Goal: Task Accomplishment & Management: Complete application form

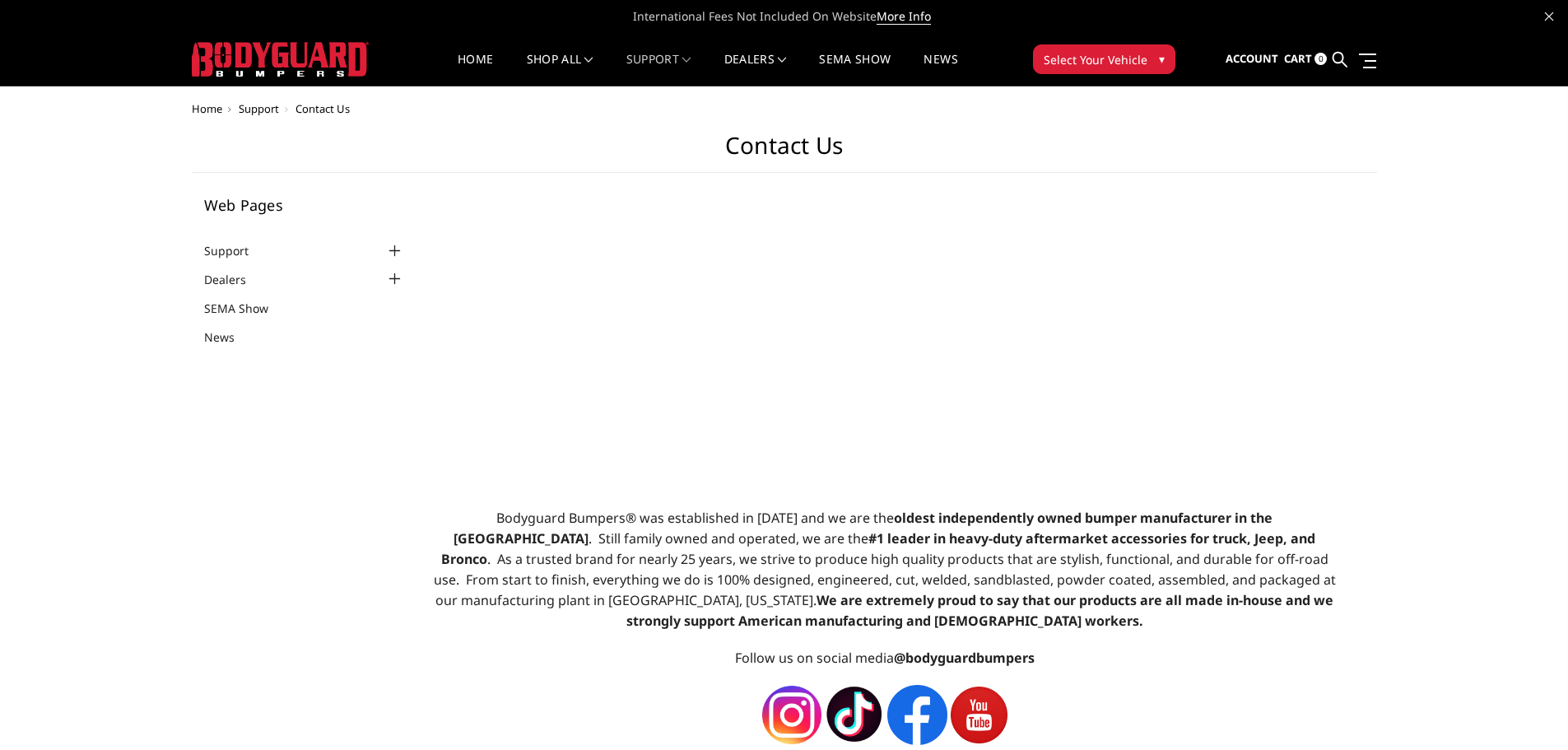
select select "US"
click at [759, 112] on link "Become a Dealer" at bounding box center [802, 109] width 176 height 31
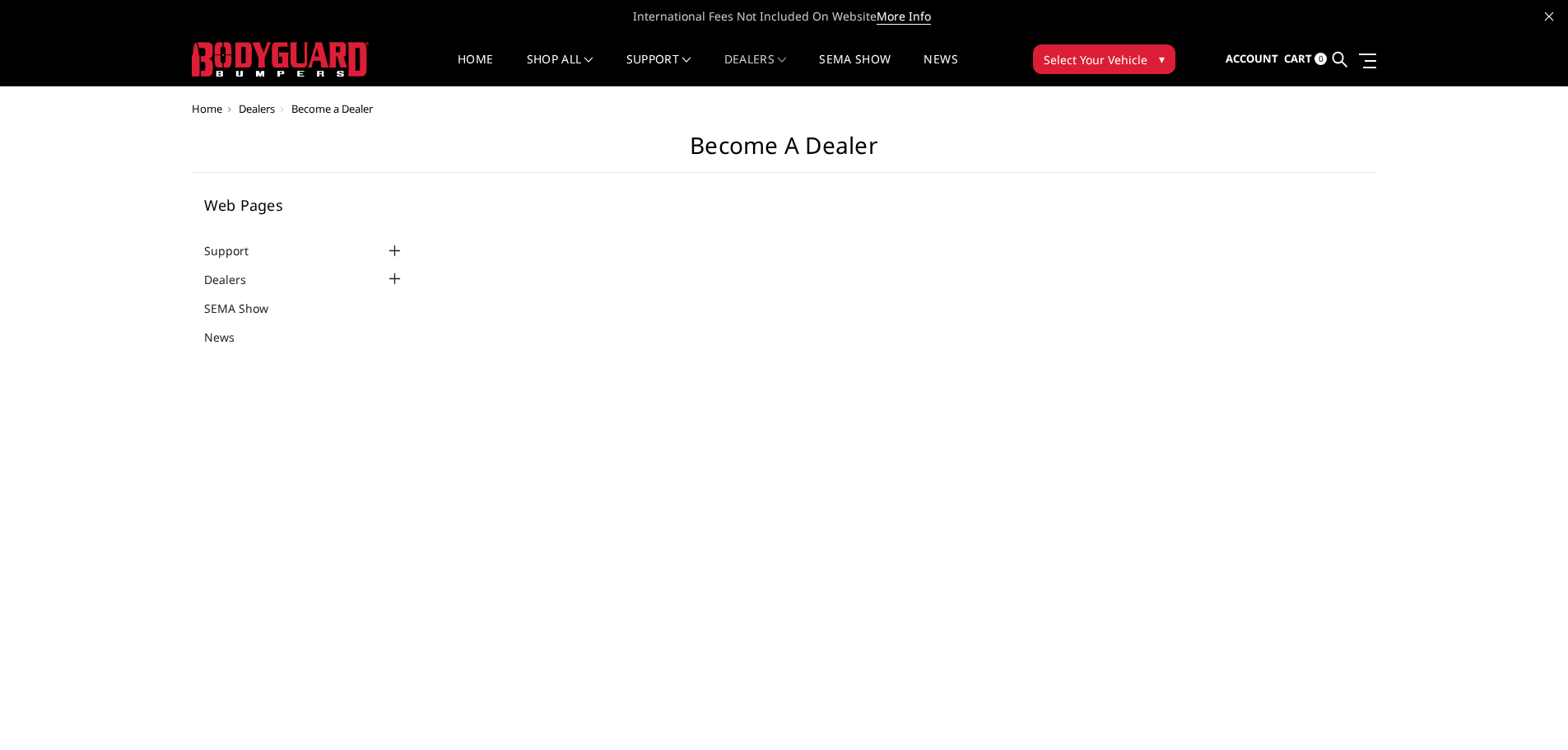
select select "US"
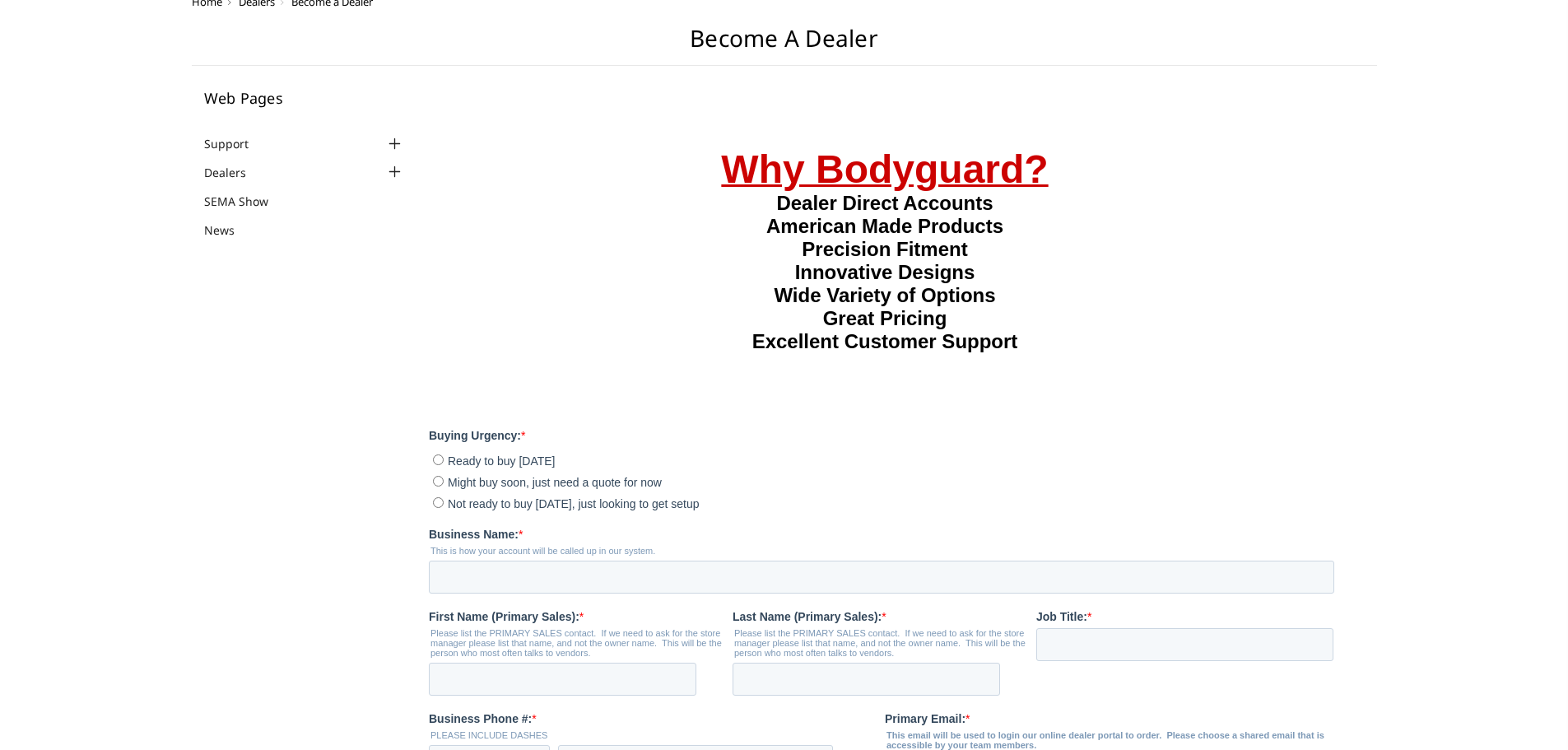
scroll to position [329, 0]
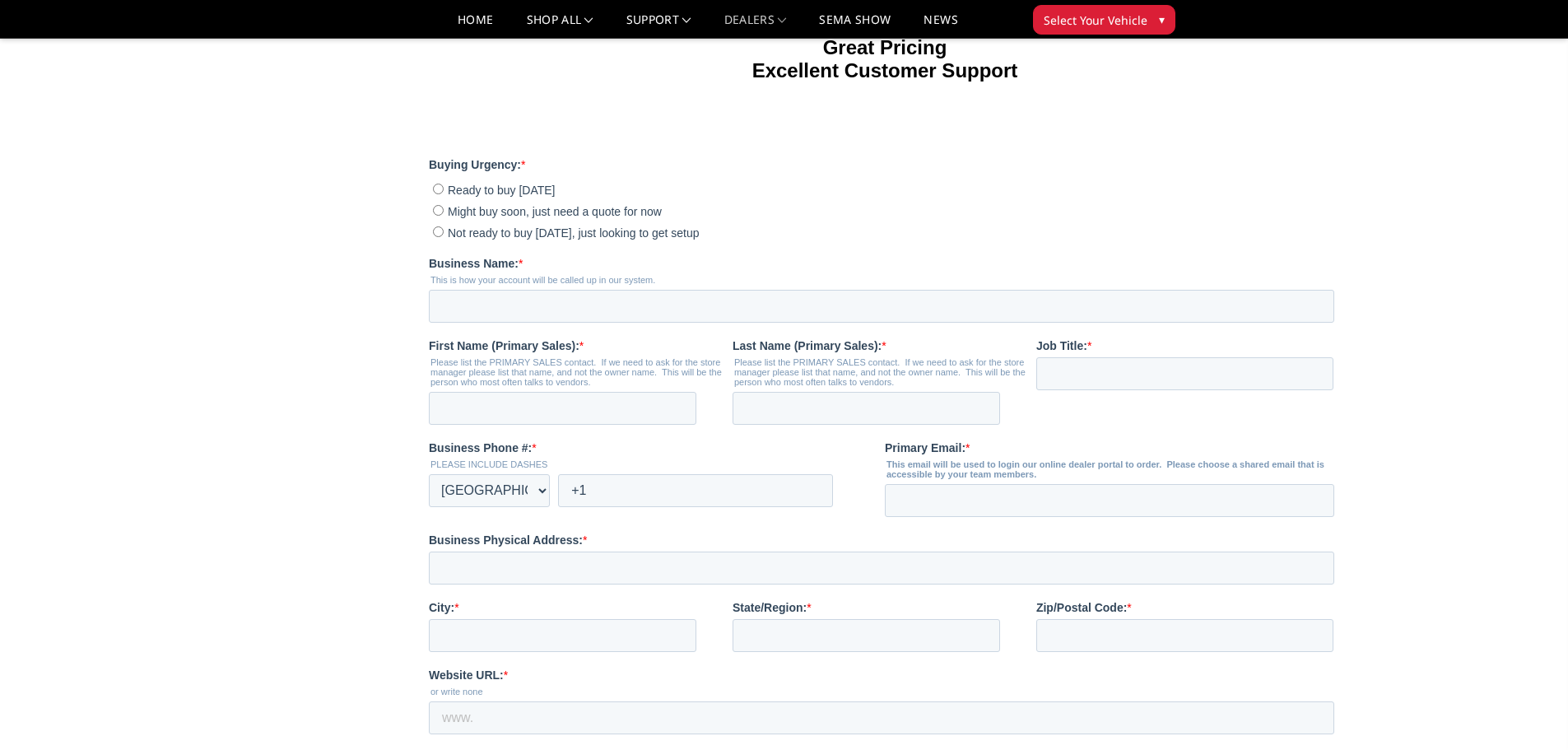
click at [437, 194] on input "Ready to buy [DATE]" at bounding box center [438, 189] width 11 height 11
radio input "true"
click at [590, 323] on input "Business Name: *" at bounding box center [882, 306] width 905 height 33
type input "[PERSON_NAME] accessories and glass"
type input "[EMAIL_ADDRESS][DOMAIN_NAME]"
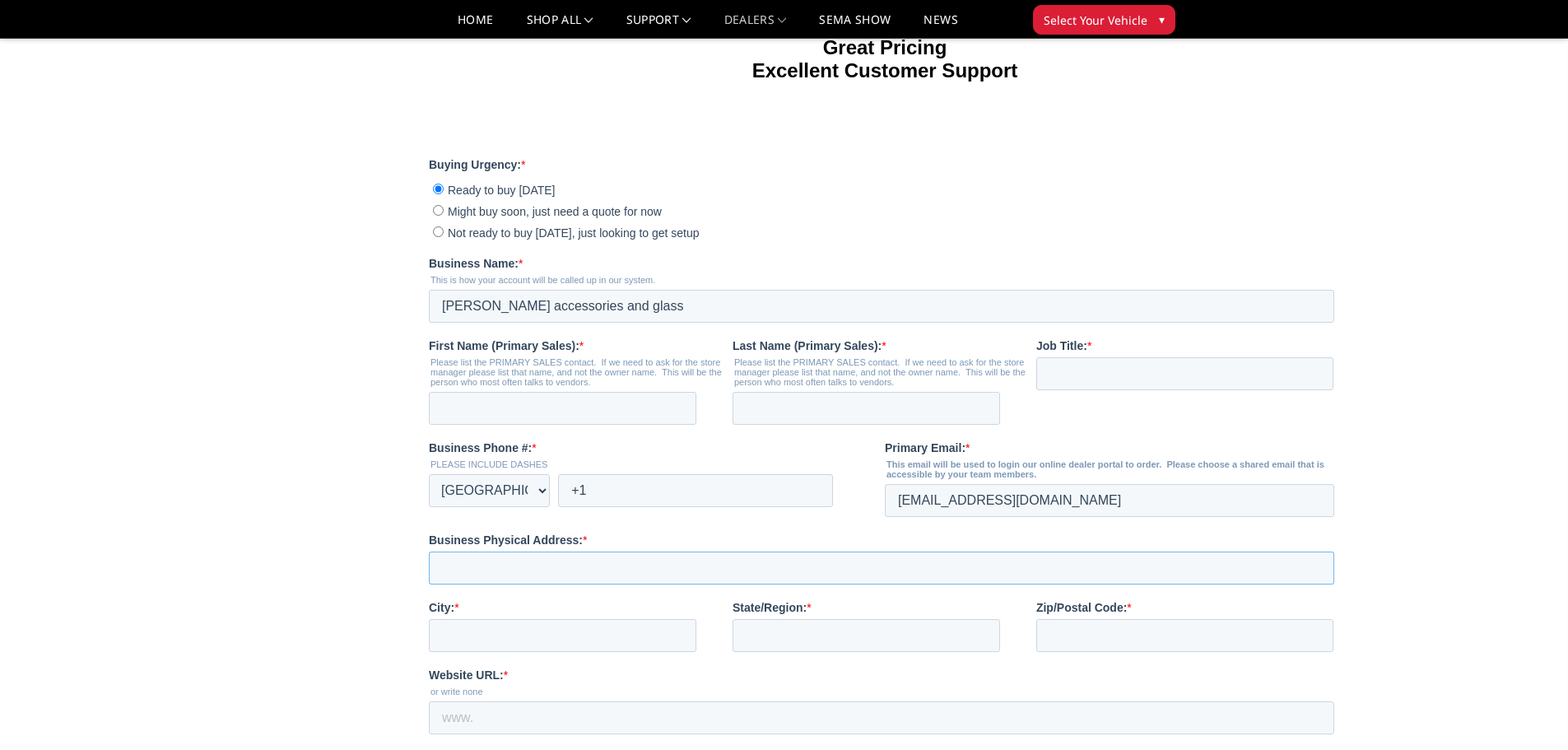
type input "[STREET_ADDRESS]"
type input "Maryville"
type input "[US_STATE]"
type input "64468"
click at [575, 425] on input "First Name (Primary Sales): *" at bounding box center [563, 408] width 267 height 33
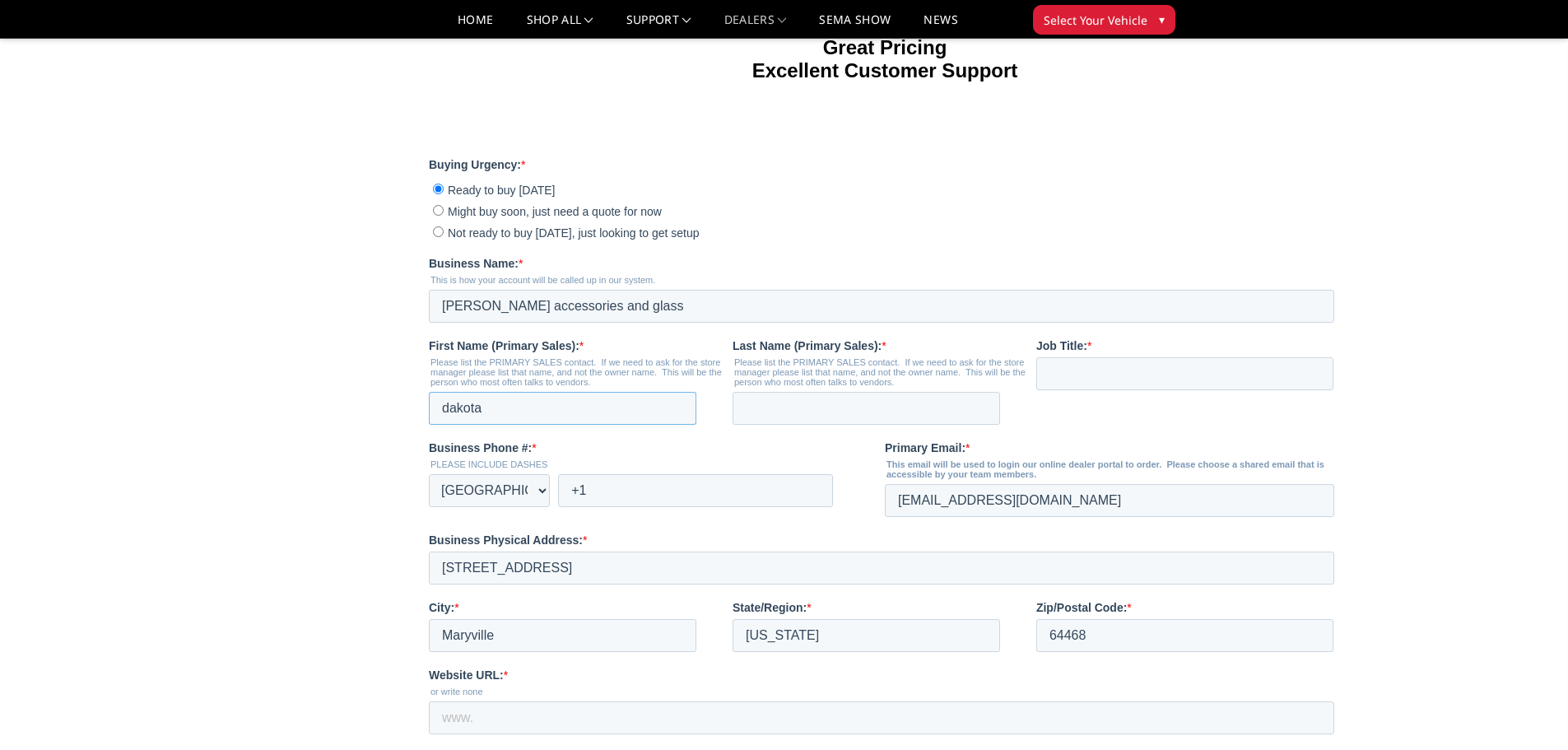
type input "dakota"
click at [830, 425] on input "Last Name (Primary Sales): *" at bounding box center [866, 408] width 267 height 33
type input "[PERSON_NAME]"
click at [1092, 390] on input "Job Title: *" at bounding box center [1185, 374] width 297 height 33
type input "co owner"
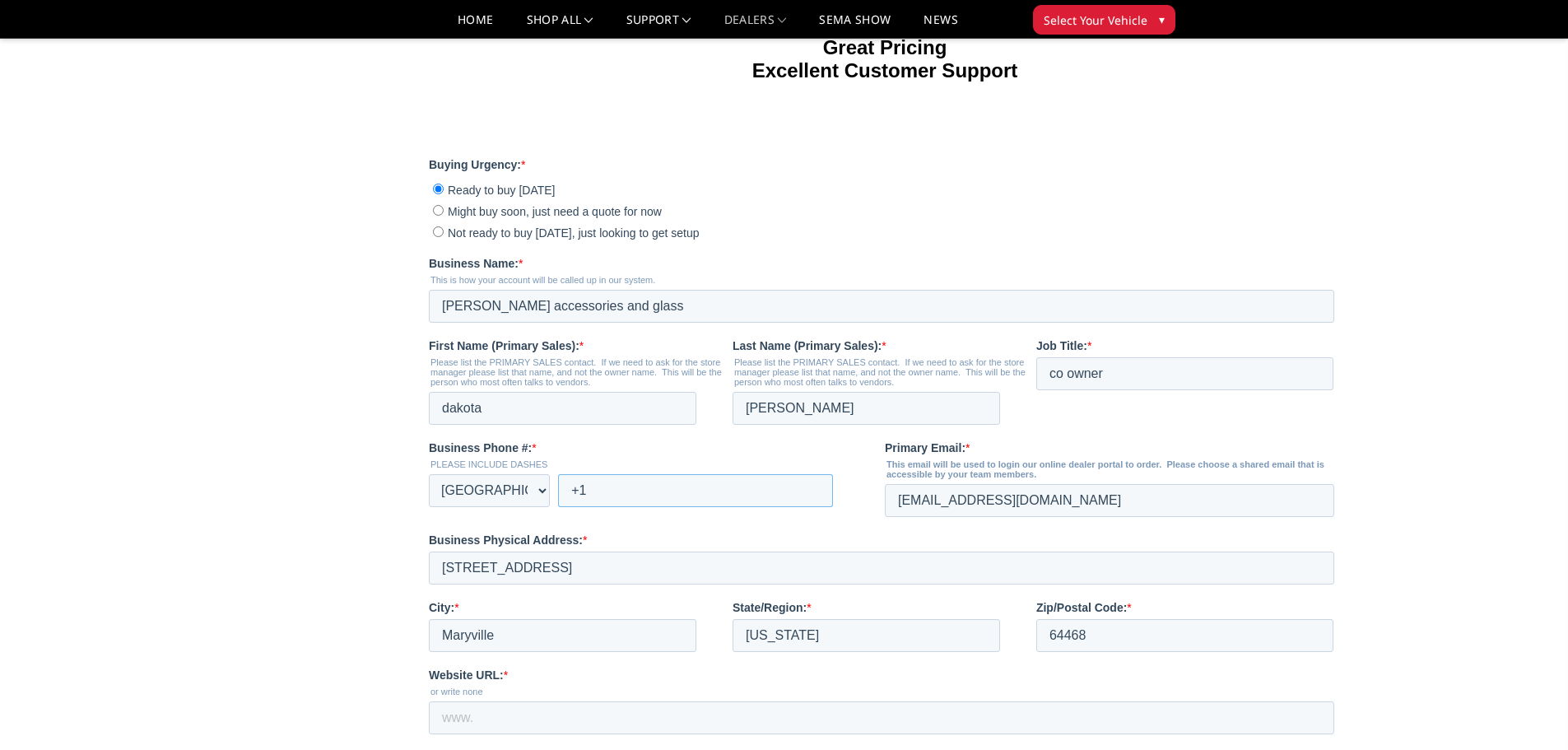
click at [634, 507] on input "+1" at bounding box center [695, 490] width 275 height 33
type input "[PHONE_NUMBER]"
drag, startPoint x: 944, startPoint y: 564, endPoint x: 2009, endPoint y: 341, distance: 1088.1
click at [732, 531] on fieldset "Business Phone #: * PLEASE INCLUDE DASHES * [GEOGRAPHIC_DATA] (‫[GEOGRAPHIC_DAT…" at bounding box center [885, 485] width 912 height 92
type input "[EMAIL_ADDRESS][DOMAIN_NAME]"
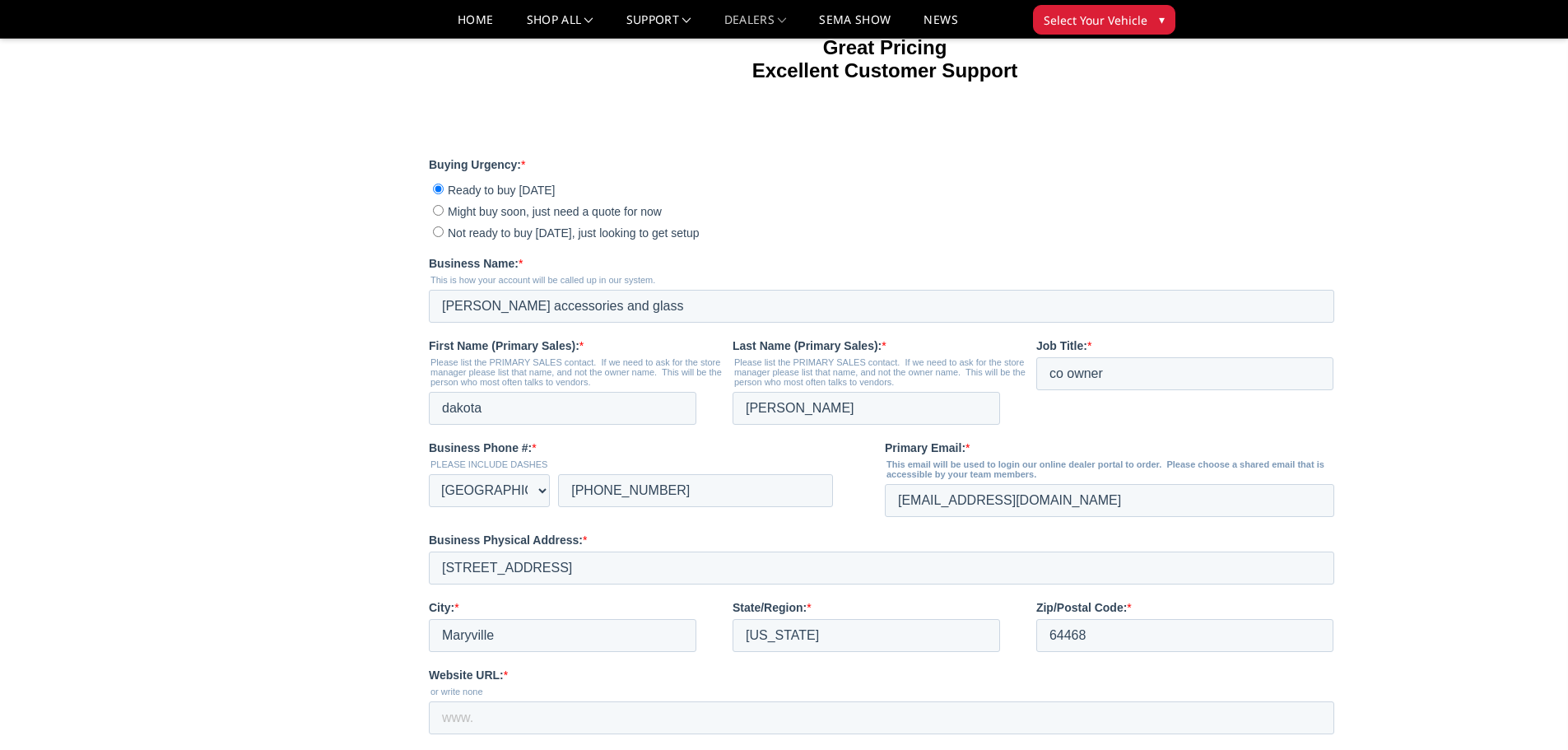
click at [631, 531] on fieldset "Business Phone #: * PLEASE INCLUDE DASHES * [GEOGRAPHIC_DATA] (‫[GEOGRAPHIC_DAT…" at bounding box center [885, 485] width 912 height 92
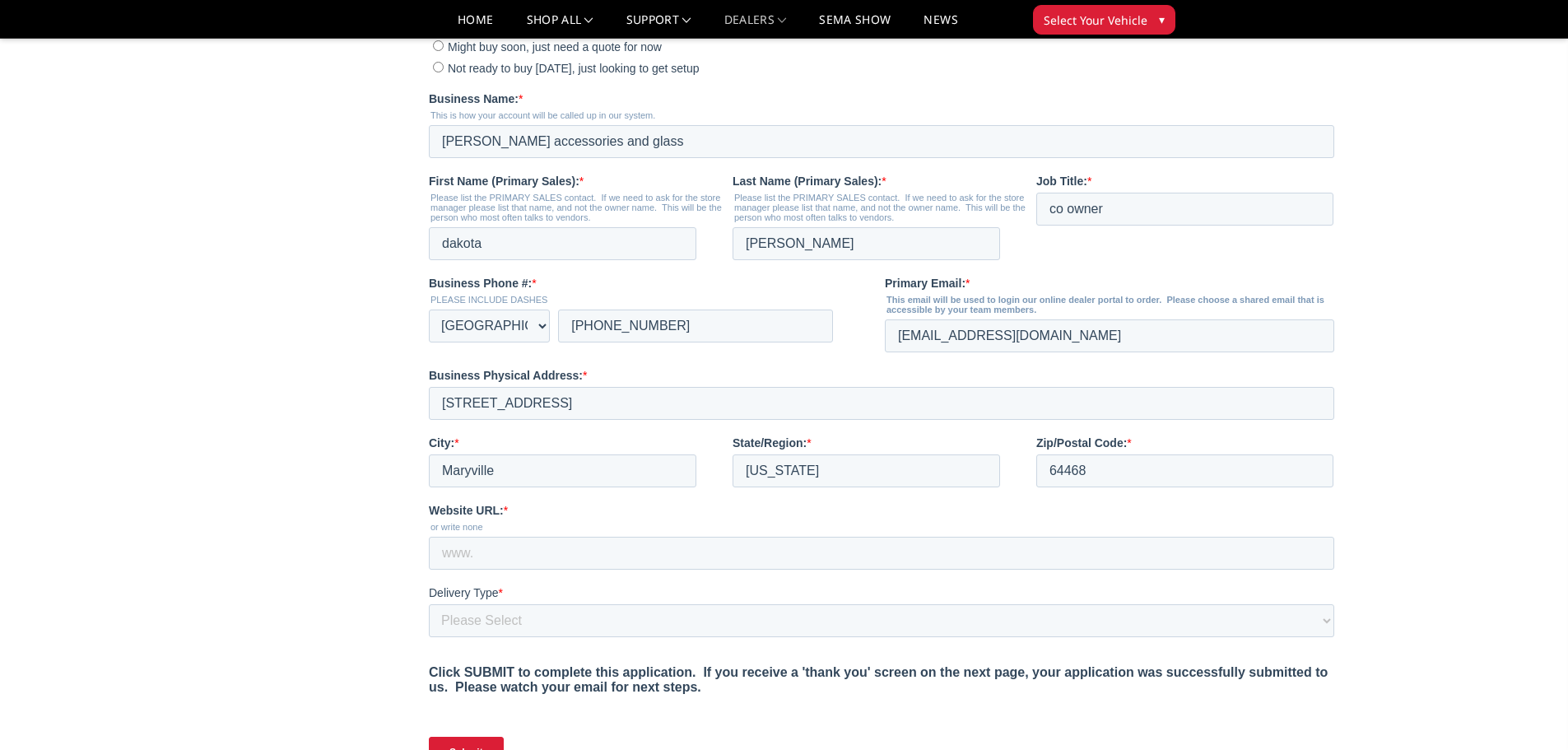
scroll to position [658, 0]
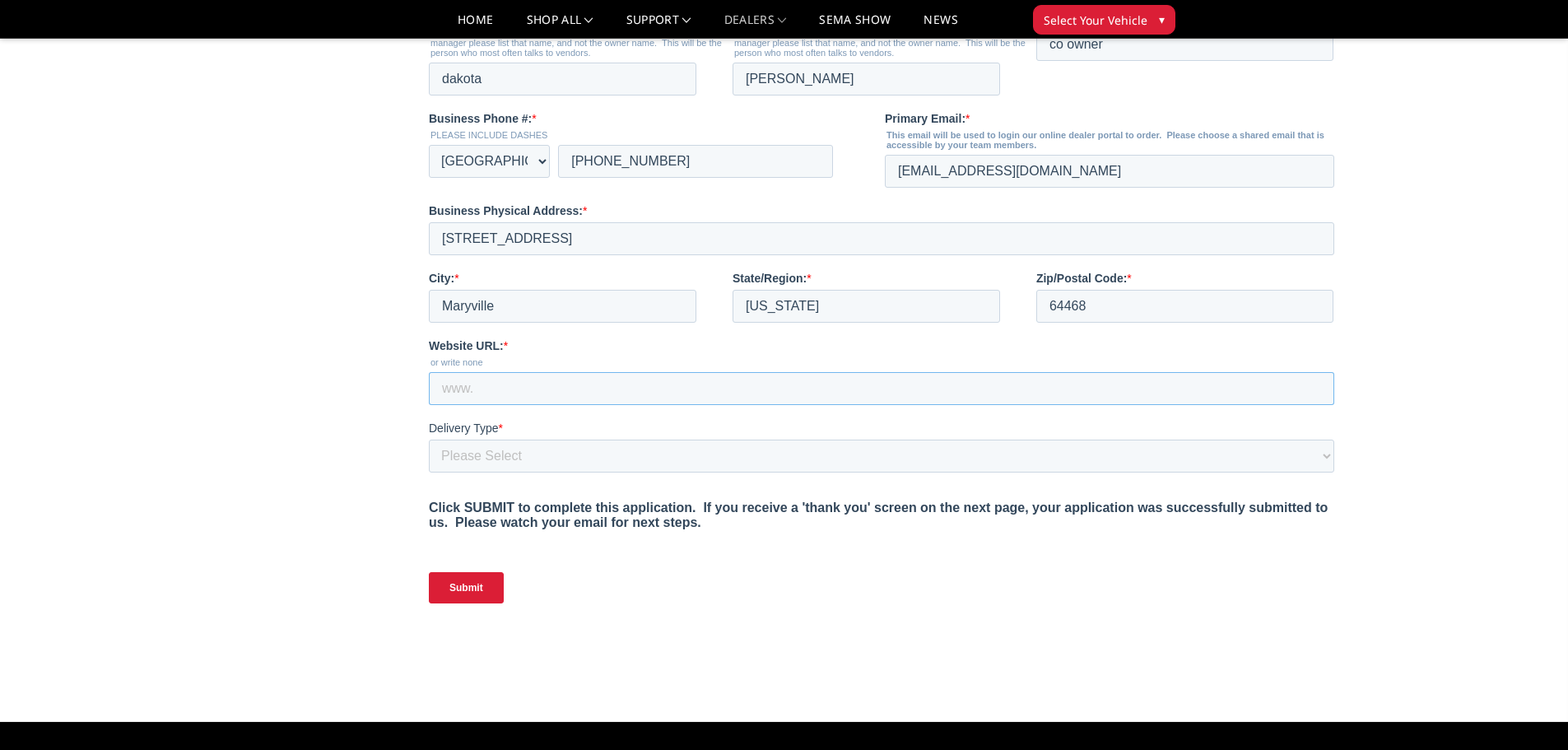
click at [543, 405] on input "Website URL: *" at bounding box center [882, 388] width 905 height 33
type input "[DOMAIN_NAME]"
click at [582, 472] on select "Please Select Yes, I need a liftgate No, I have a forklift and/or dock" at bounding box center [882, 455] width 905 height 33
select select "I have a forklift"
click at [429, 472] on select "Please Select Yes, I need a liftgate No, I have a forklift and/or dock" at bounding box center [882, 455] width 905 height 33
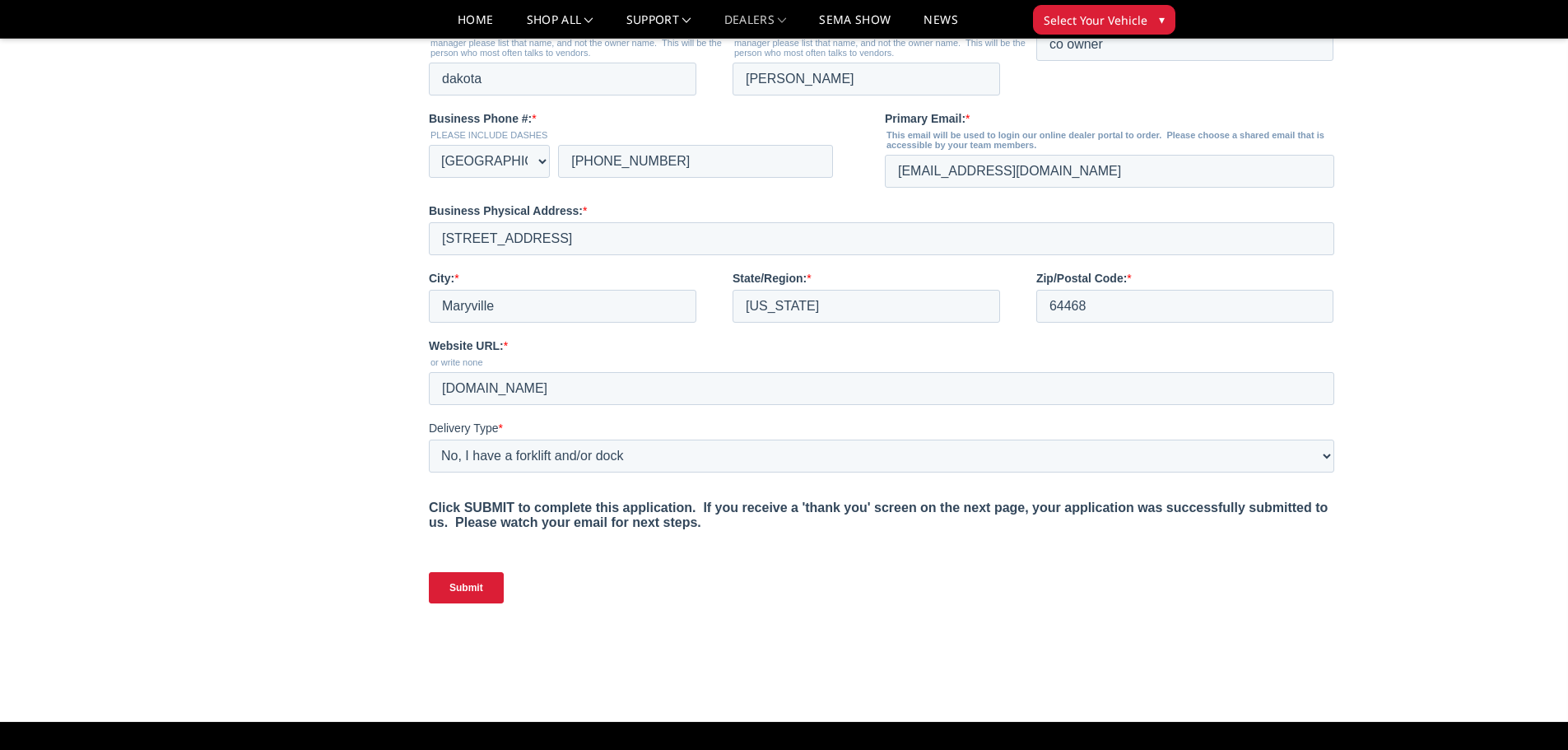
click at [446, 604] on input "Submit" at bounding box center [467, 587] width 75 height 31
